Goal: Information Seeking & Learning: Check status

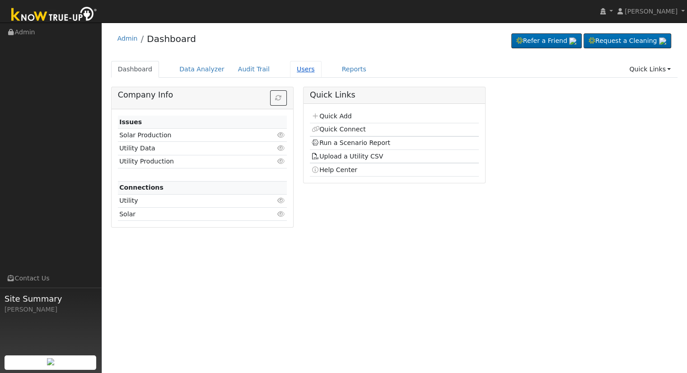
click at [293, 69] on link "Users" at bounding box center [306, 69] width 32 height 17
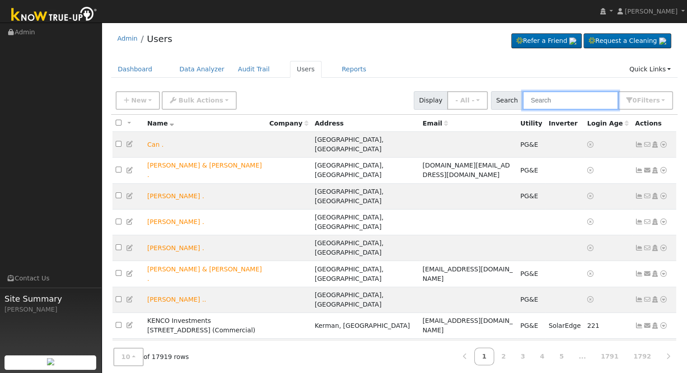
click at [598, 101] on input "text" at bounding box center [571, 100] width 96 height 19
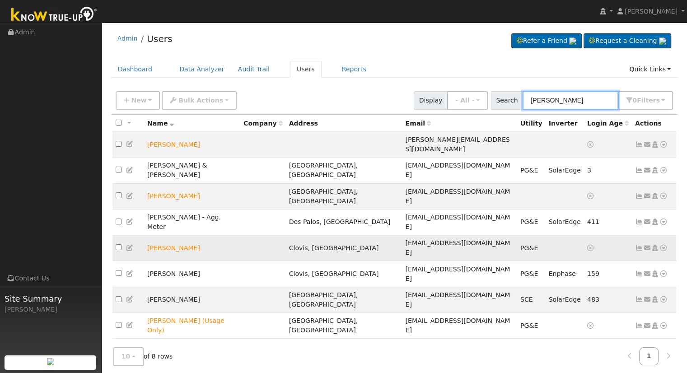
type input "greg p"
click at [664, 245] on icon at bounding box center [664, 248] width 8 height 6
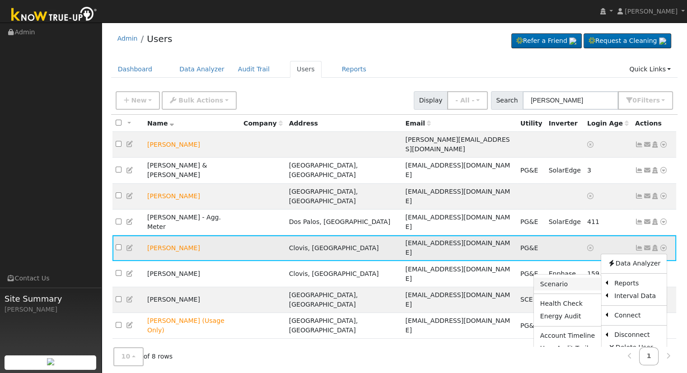
click at [571, 278] on link "Scenario" at bounding box center [567, 284] width 67 height 13
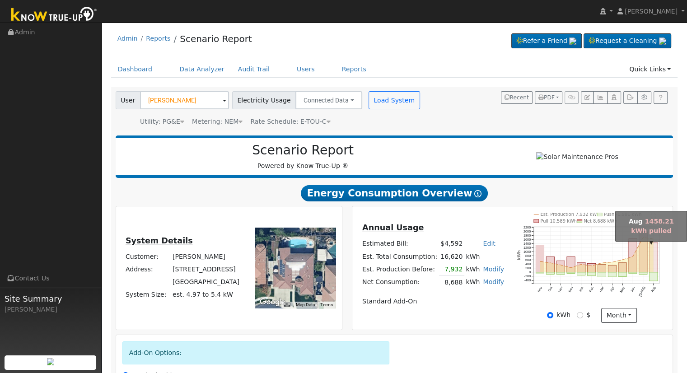
click at [654, 266] on rect "onclick=""" at bounding box center [654, 258] width 8 height 30
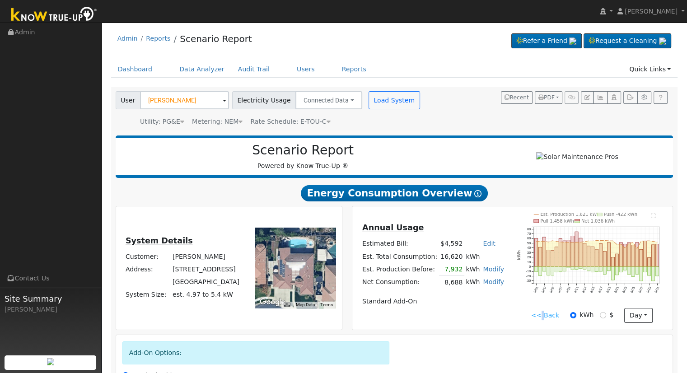
click at [546, 318] on link "<< Back" at bounding box center [545, 315] width 28 height 9
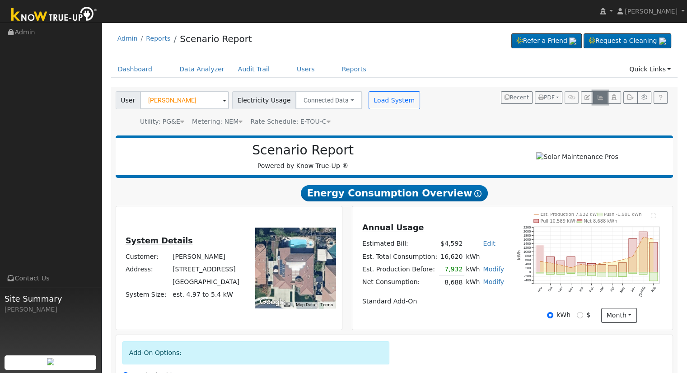
click at [603, 96] on icon "button" at bounding box center [600, 97] width 7 height 5
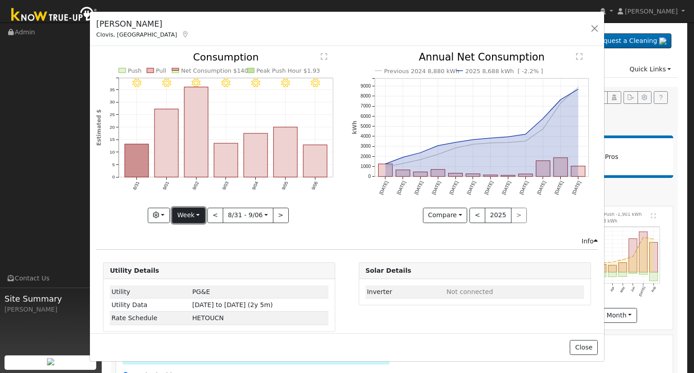
click at [196, 214] on button "Week" at bounding box center [188, 215] width 33 height 15
click at [197, 257] on link "Month" at bounding box center [204, 259] width 63 height 13
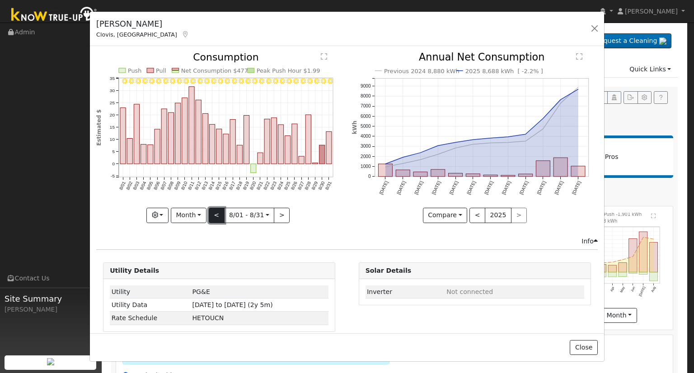
click at [215, 213] on button "<" at bounding box center [217, 215] width 16 height 15
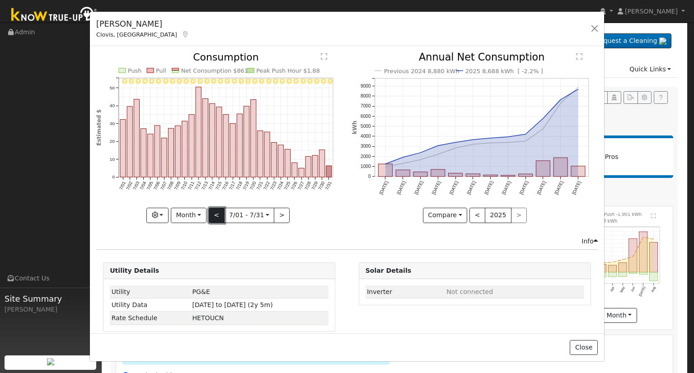
click at [215, 213] on button "<" at bounding box center [217, 215] width 16 height 15
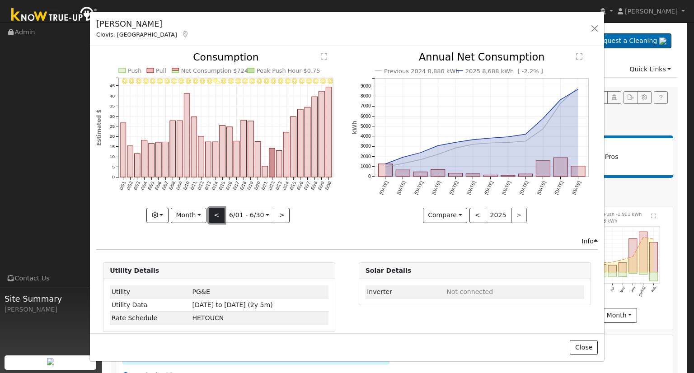
click at [215, 213] on button "<" at bounding box center [217, 215] width 16 height 15
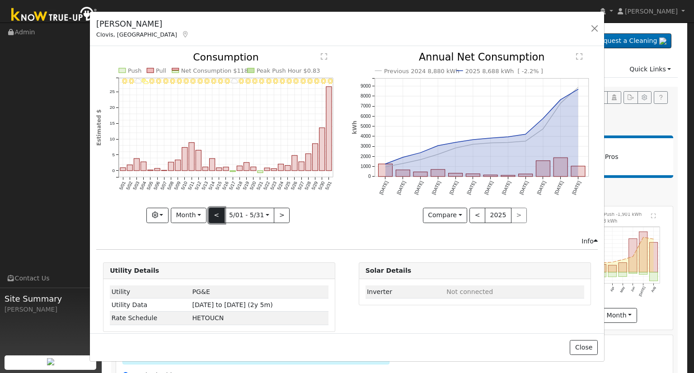
click at [215, 213] on button "<" at bounding box center [217, 215] width 16 height 15
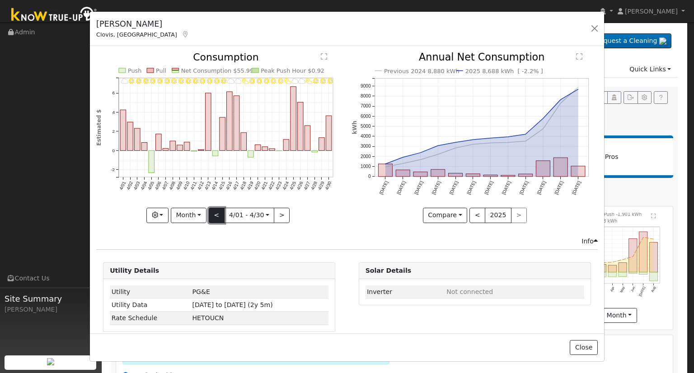
click at [215, 213] on button "<" at bounding box center [217, 215] width 16 height 15
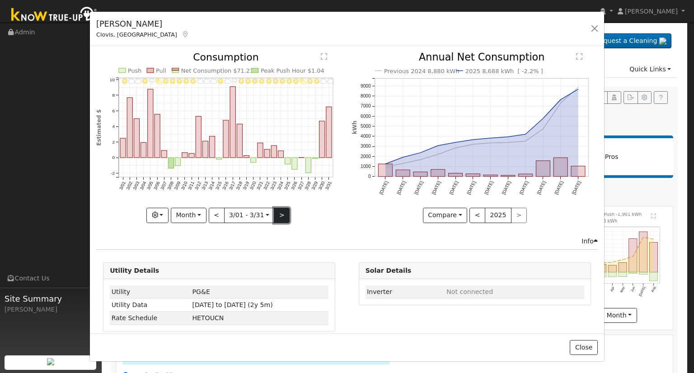
click at [278, 215] on button ">" at bounding box center [282, 215] width 16 height 15
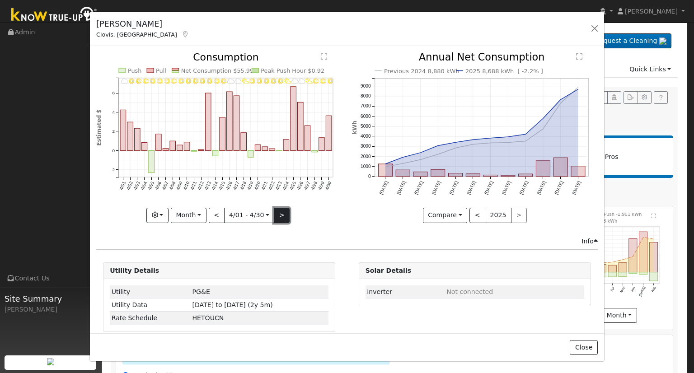
click at [278, 215] on button ">" at bounding box center [282, 215] width 16 height 15
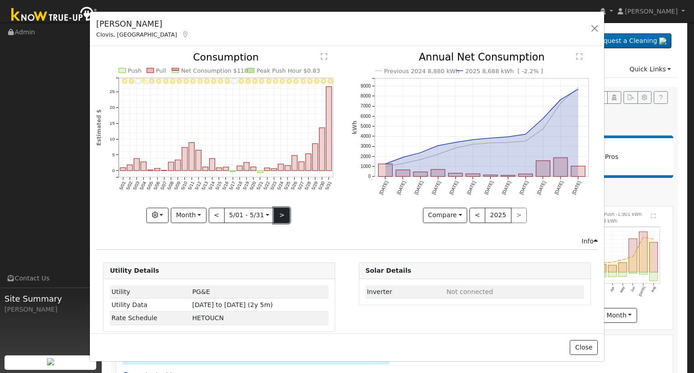
click at [278, 215] on button ">" at bounding box center [282, 215] width 16 height 15
type input "[DATE]"
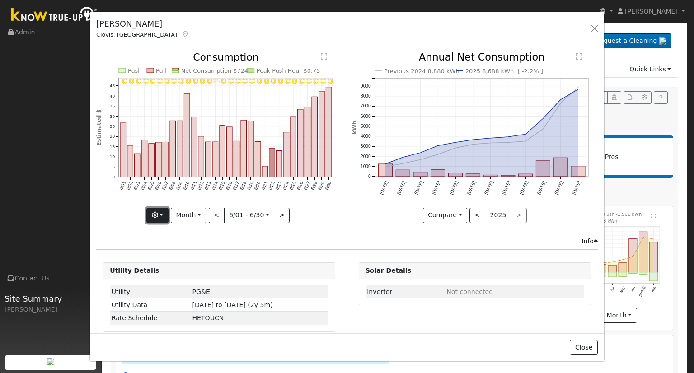
click at [165, 213] on button "button" at bounding box center [157, 215] width 22 height 15
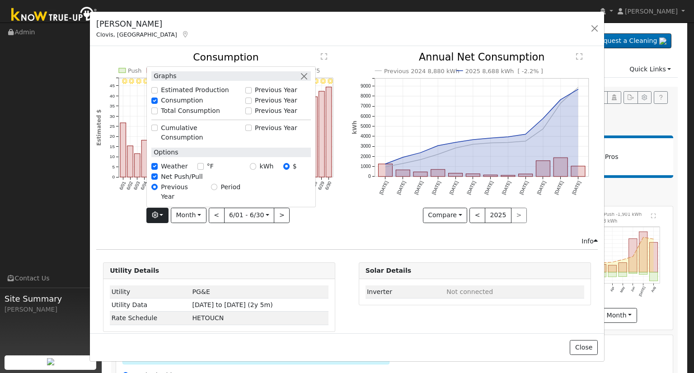
click at [159, 116] on div "Total Consumption" at bounding box center [195, 110] width 89 height 9
click at [157, 114] on input "Total Consumption" at bounding box center [154, 111] width 6 height 6
checkbox input "true"
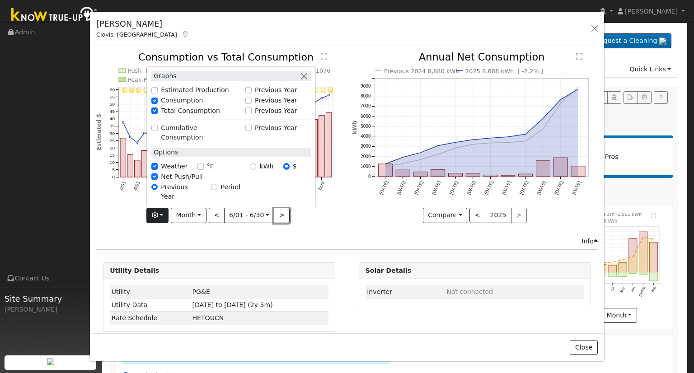
click at [278, 213] on button ">" at bounding box center [282, 215] width 16 height 15
type input "[DATE]"
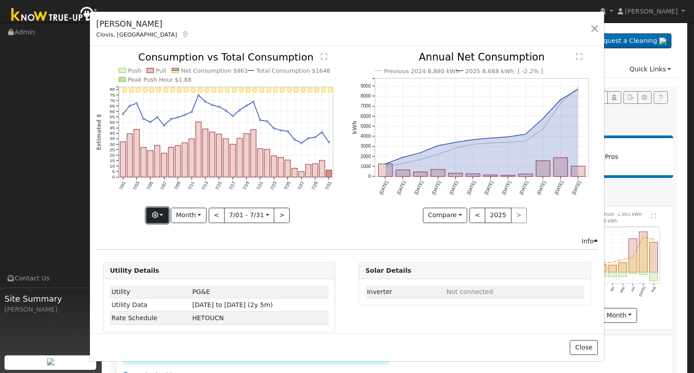
click at [164, 215] on button "button" at bounding box center [157, 215] width 22 height 15
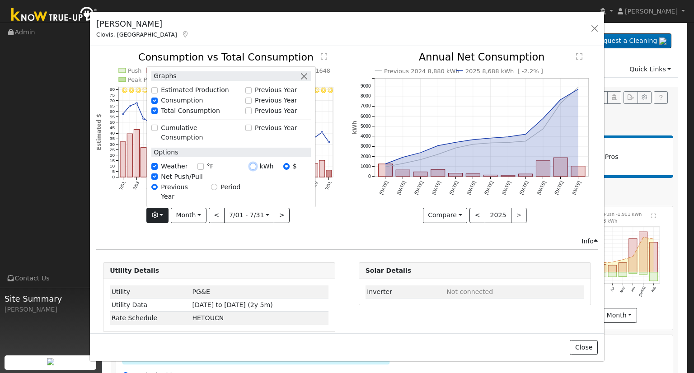
click at [253, 169] on input "kWh" at bounding box center [253, 166] width 6 height 6
radio input "true"
radio input "false"
click at [318, 219] on div "Graphs Estimated Production Previous Year Consumption Previous Year Total Consu…" at bounding box center [219, 215] width 246 height 15
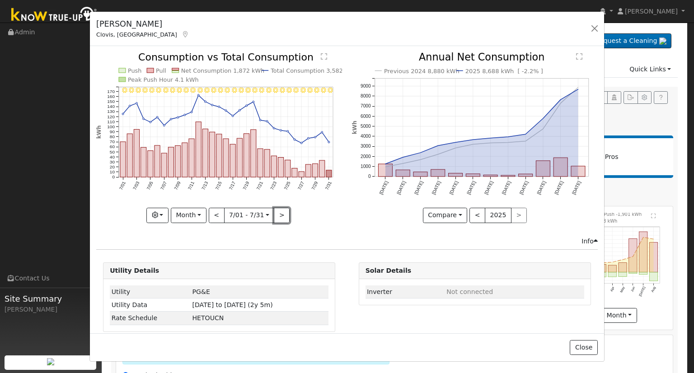
click at [281, 214] on button ">" at bounding box center [282, 215] width 16 height 15
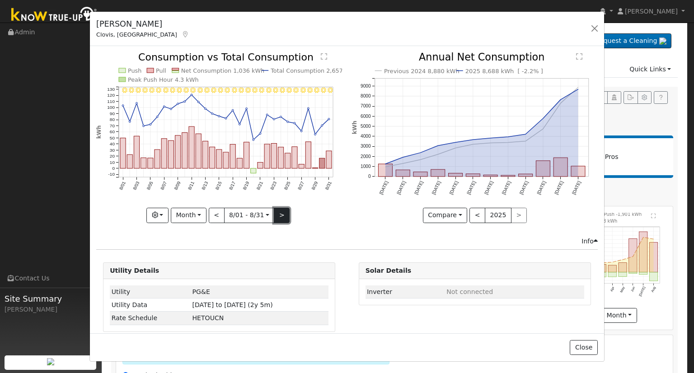
click at [281, 213] on button ">" at bounding box center [282, 215] width 16 height 15
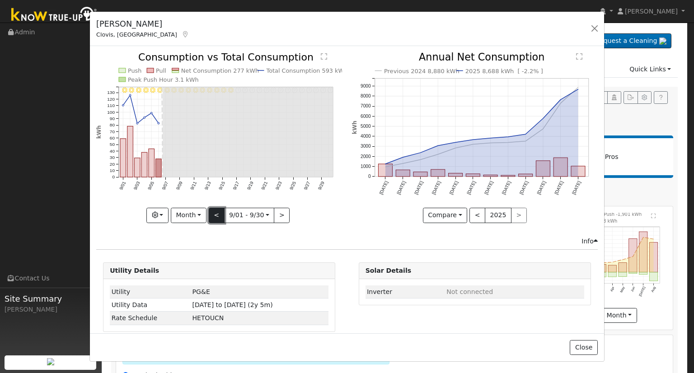
click at [213, 211] on button "<" at bounding box center [217, 215] width 16 height 15
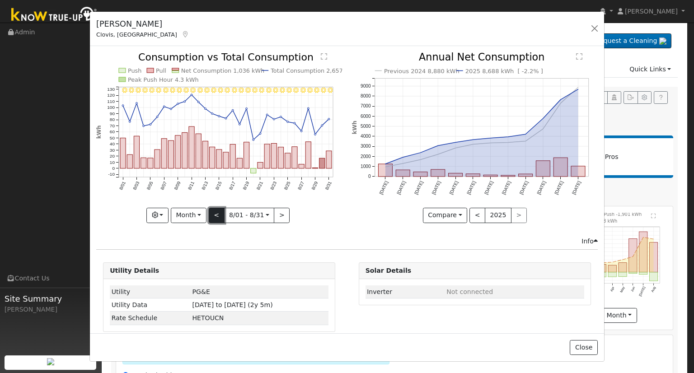
click at [214, 212] on button "<" at bounding box center [217, 215] width 16 height 15
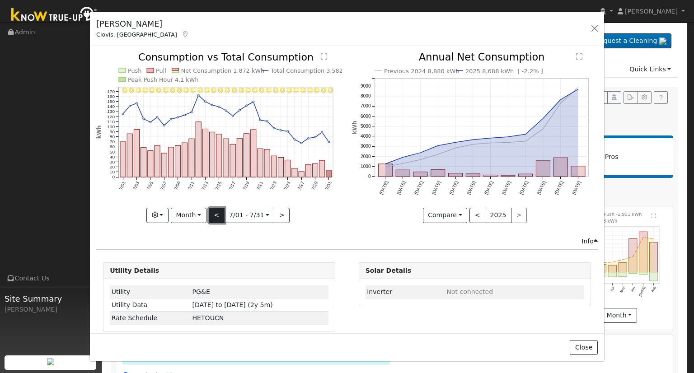
click at [214, 212] on button "<" at bounding box center [217, 215] width 16 height 15
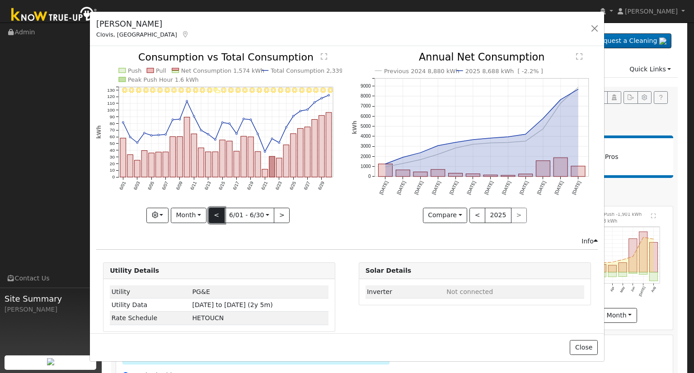
click at [214, 212] on button "<" at bounding box center [217, 215] width 16 height 15
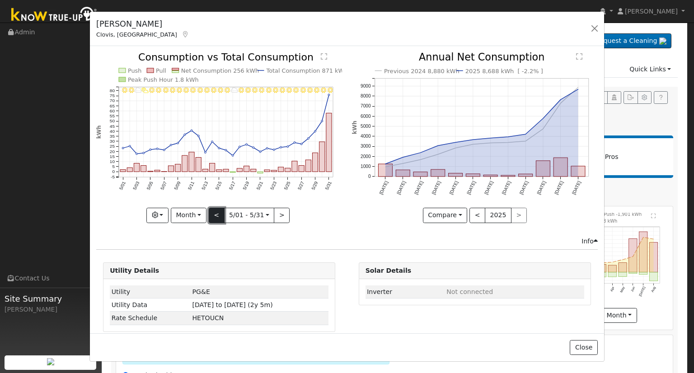
click at [214, 212] on button "<" at bounding box center [217, 215] width 16 height 15
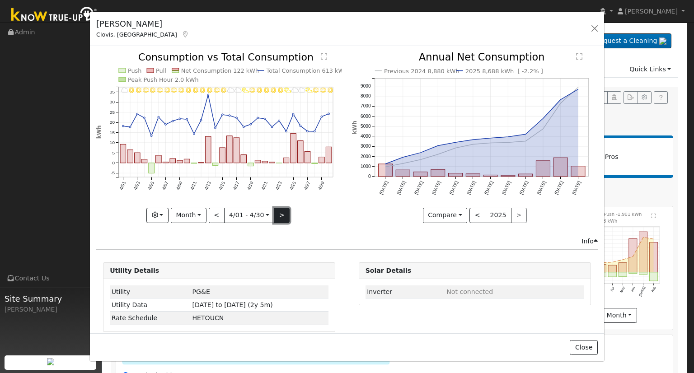
click at [276, 211] on button ">" at bounding box center [282, 215] width 16 height 15
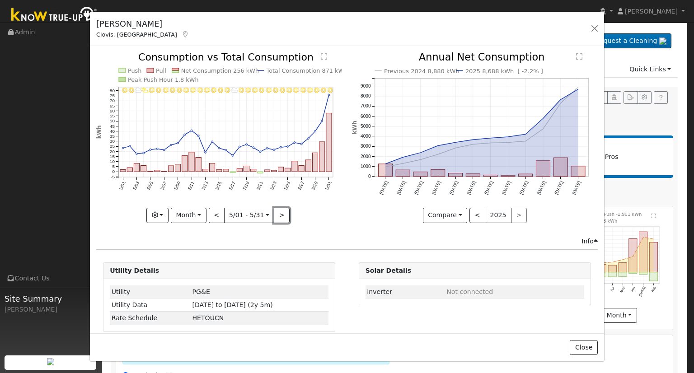
click at [280, 213] on button ">" at bounding box center [282, 215] width 16 height 15
type input "[DATE]"
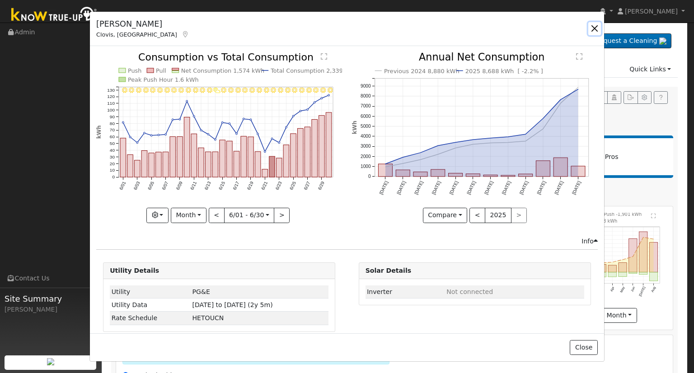
click at [594, 28] on button "button" at bounding box center [594, 28] width 13 height 13
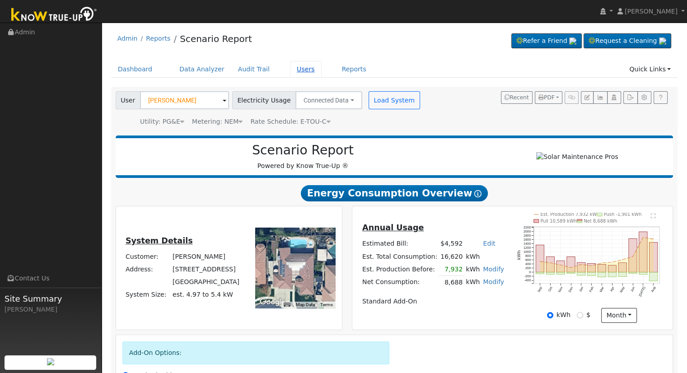
click at [290, 71] on link "Users" at bounding box center [306, 69] width 32 height 17
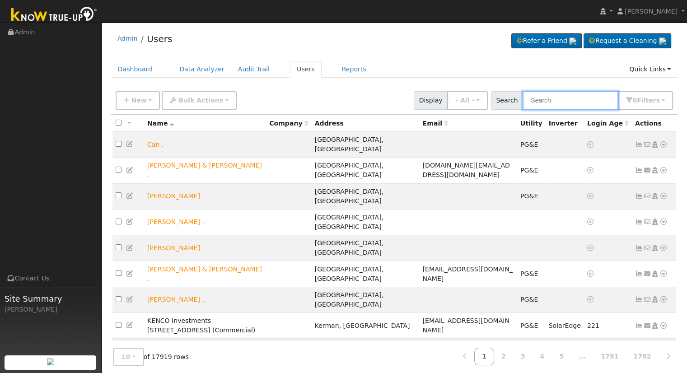
click at [572, 98] on input "text" at bounding box center [571, 100] width 96 height 19
click at [562, 104] on input "text" at bounding box center [571, 100] width 96 height 19
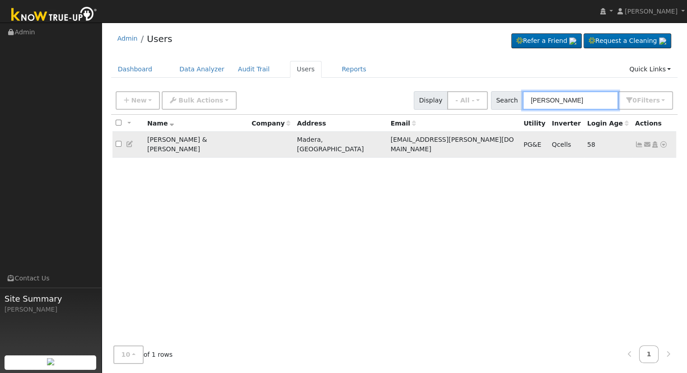
type input "[PERSON_NAME]"
click at [665, 141] on icon at bounding box center [664, 144] width 8 height 6
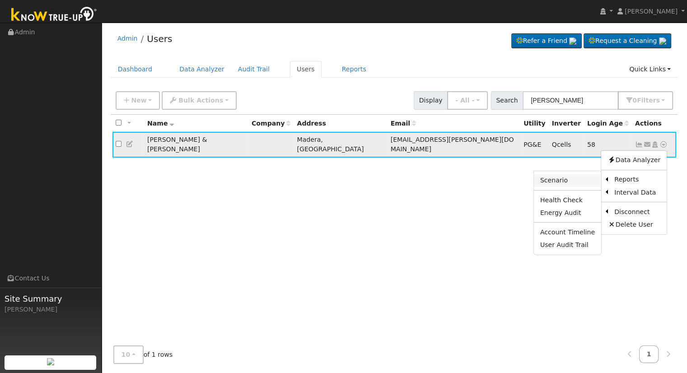
click at [572, 175] on link "Scenario" at bounding box center [567, 180] width 67 height 13
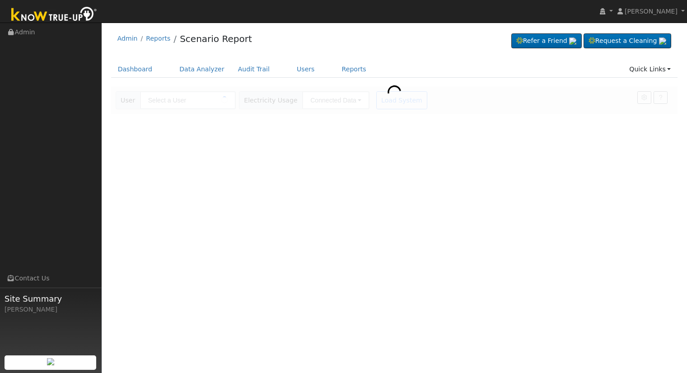
type input "[PERSON_NAME] & [PERSON_NAME]"
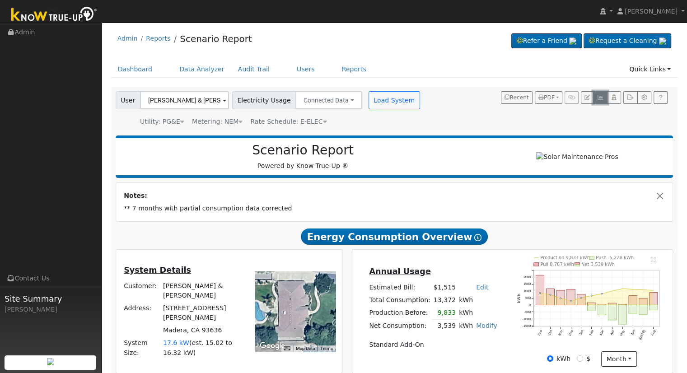
click at [601, 99] on icon "button" at bounding box center [600, 97] width 7 height 5
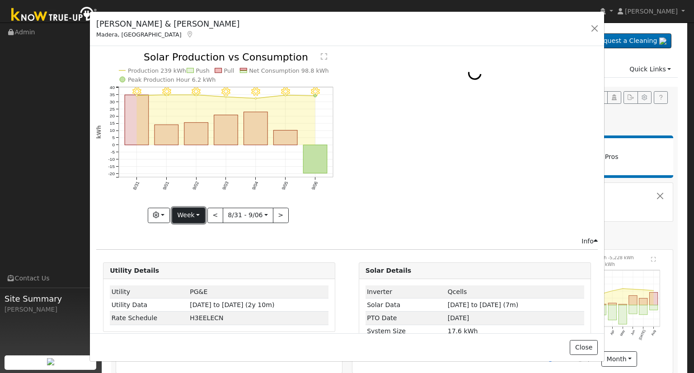
click at [194, 215] on button "Week" at bounding box center [188, 215] width 33 height 15
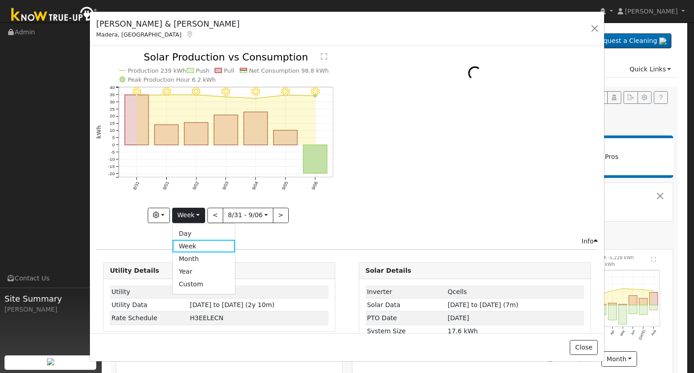
click at [199, 256] on link "Month" at bounding box center [204, 259] width 63 height 13
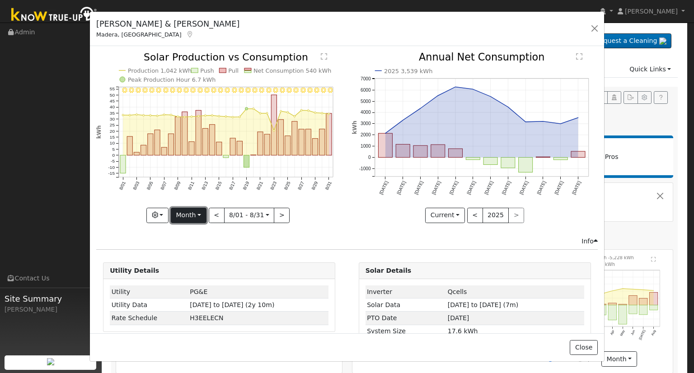
click at [197, 212] on button "Month" at bounding box center [189, 215] width 36 height 15
click at [191, 270] on link "Year" at bounding box center [202, 271] width 63 height 13
type input "2024-09-01"
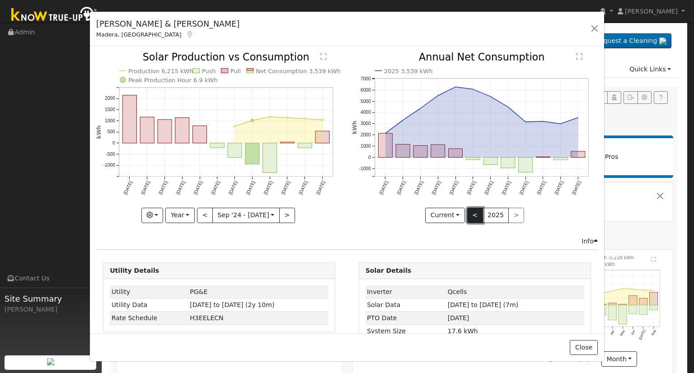
click at [468, 212] on button "<" at bounding box center [475, 215] width 16 height 15
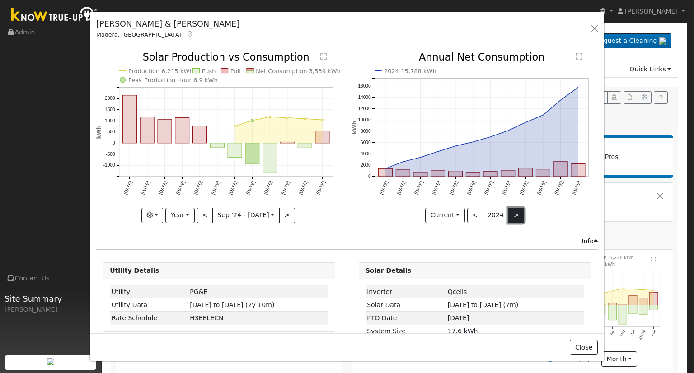
click at [508, 212] on button ">" at bounding box center [516, 215] width 16 height 15
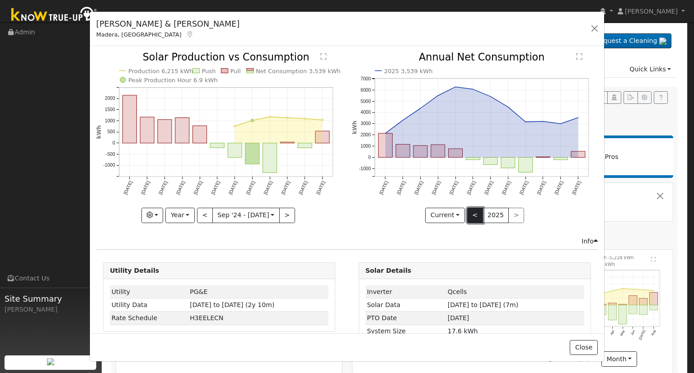
click at [471, 212] on button "<" at bounding box center [475, 215] width 16 height 15
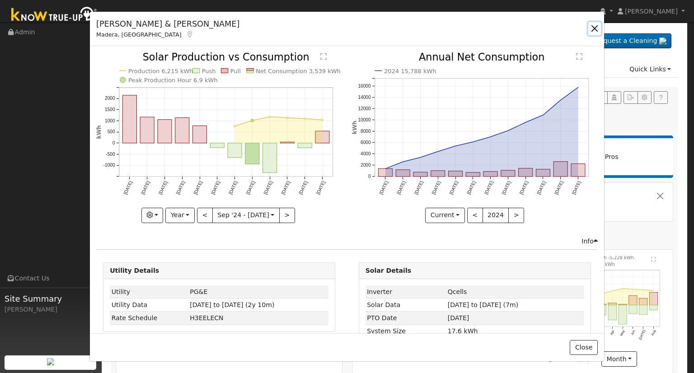
drag, startPoint x: 597, startPoint y: 26, endPoint x: 551, endPoint y: 1, distance: 52.0
click at [596, 26] on button "button" at bounding box center [594, 28] width 13 height 13
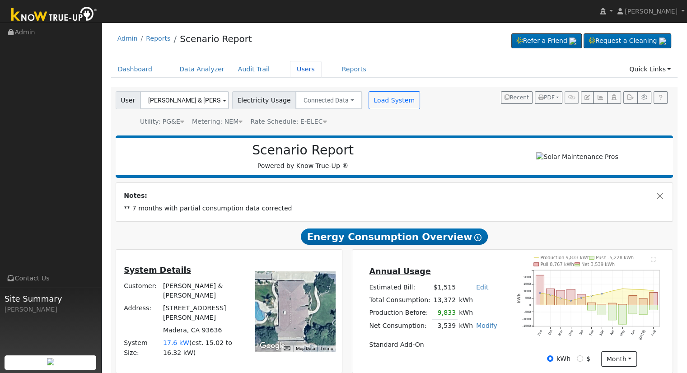
click at [291, 67] on link "Users" at bounding box center [306, 69] width 32 height 17
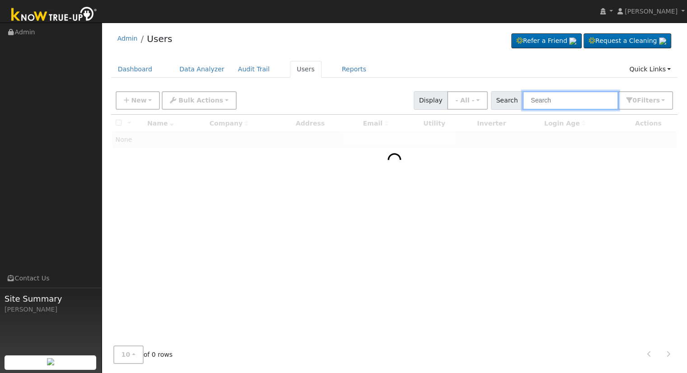
click at [566, 100] on input "text" at bounding box center [571, 100] width 96 height 19
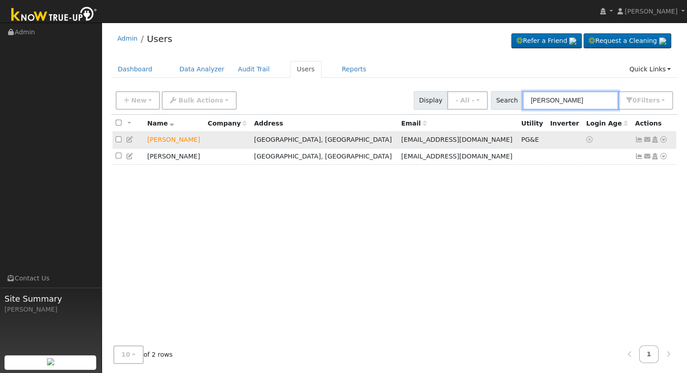
type input "doug mc"
click at [663, 141] on icon at bounding box center [664, 139] width 8 height 6
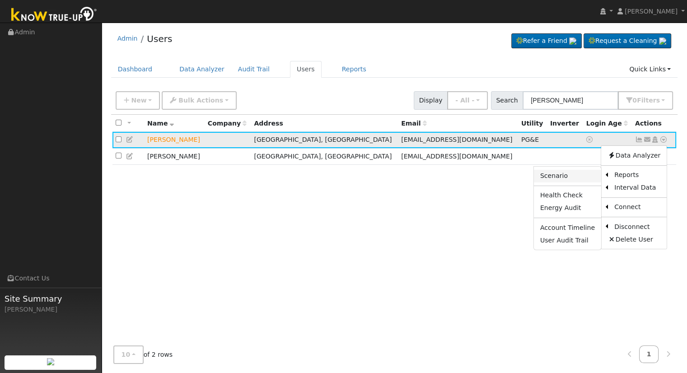
click at [576, 174] on link "Scenario" at bounding box center [567, 176] width 67 height 13
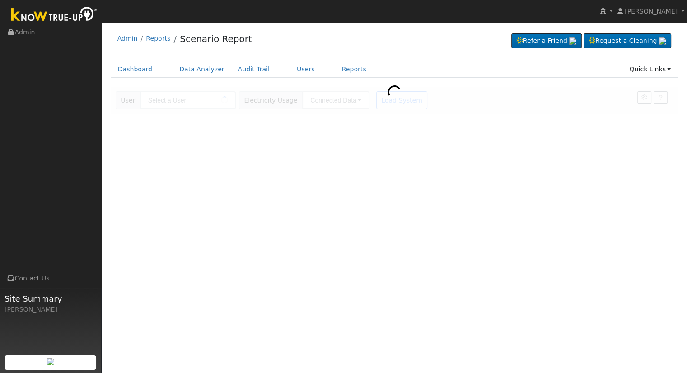
type input "[PERSON_NAME]"
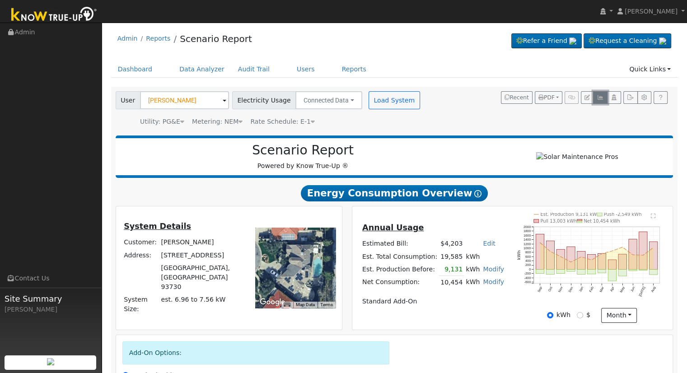
click at [598, 98] on icon "button" at bounding box center [600, 97] width 7 height 5
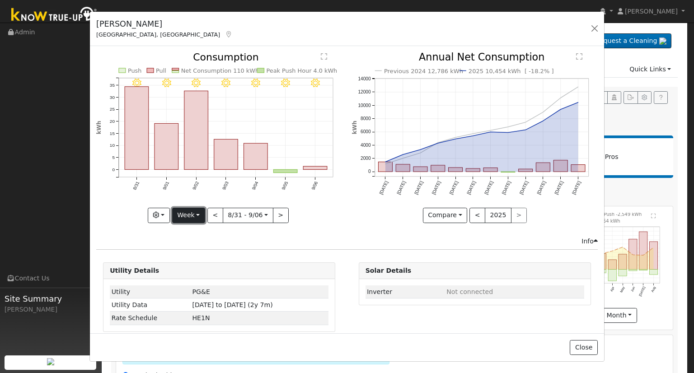
click at [188, 213] on button "Week" at bounding box center [188, 215] width 33 height 15
click at [195, 257] on link "Month" at bounding box center [204, 259] width 63 height 13
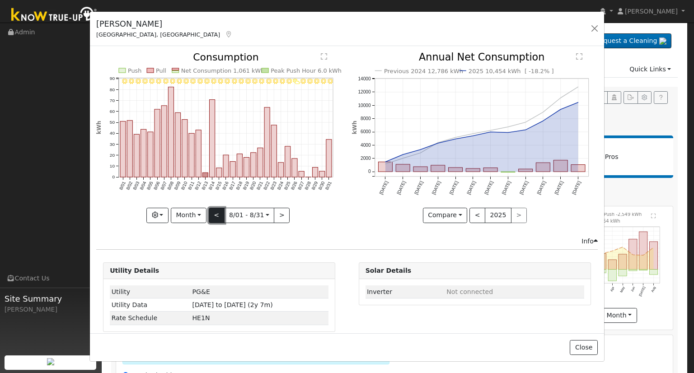
click at [214, 213] on button "<" at bounding box center [217, 215] width 16 height 15
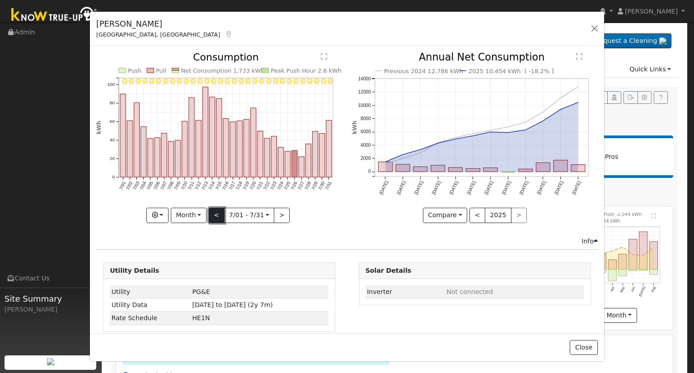
click at [211, 215] on button "<" at bounding box center [217, 215] width 16 height 15
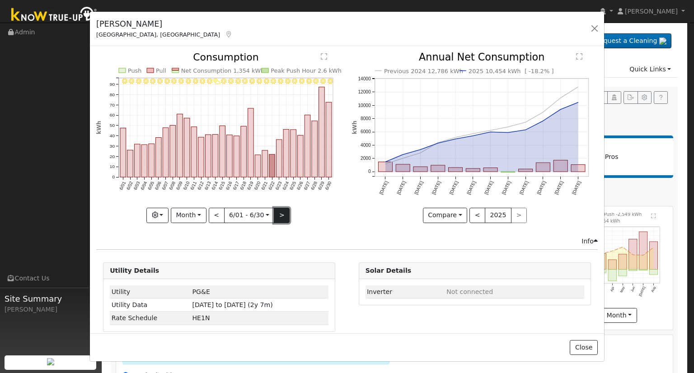
click at [280, 214] on button ">" at bounding box center [282, 215] width 16 height 15
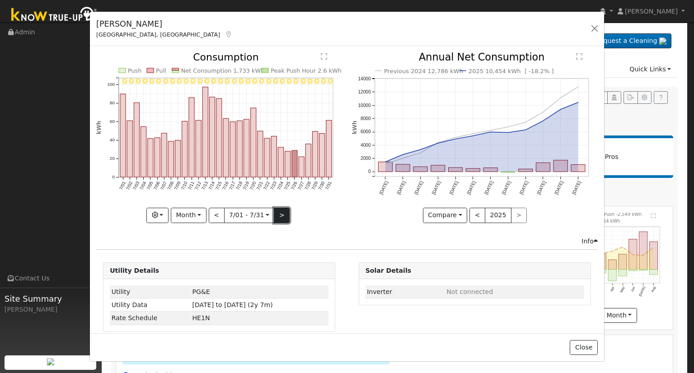
click at [280, 214] on button ">" at bounding box center [282, 215] width 16 height 15
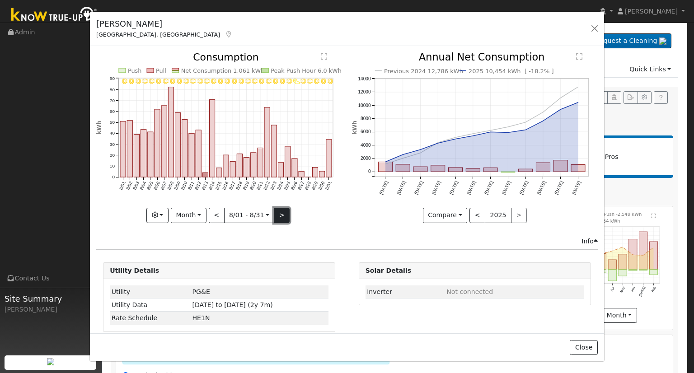
click at [278, 212] on button ">" at bounding box center [282, 215] width 16 height 15
type input "[DATE]"
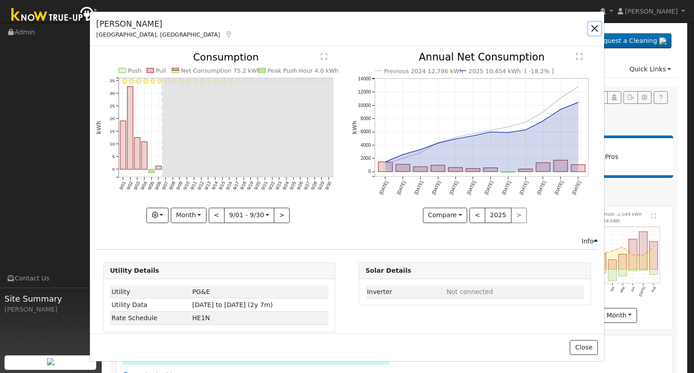
click at [595, 26] on button "button" at bounding box center [594, 28] width 13 height 13
